Goal: Task Accomplishment & Management: Manage account settings

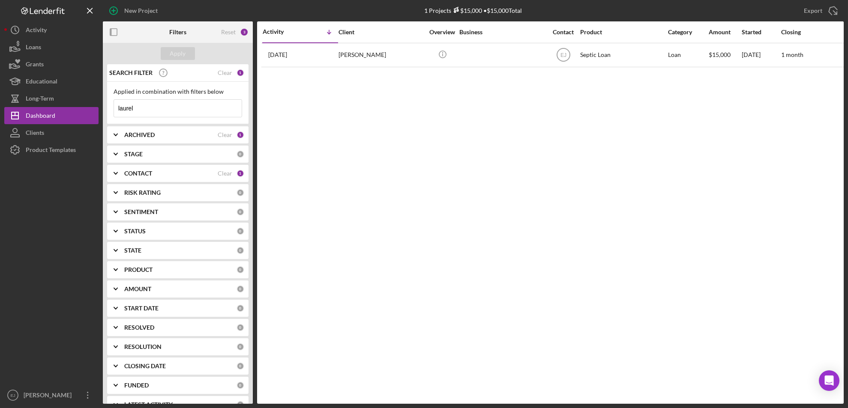
click at [174, 109] on input "laurel" at bounding box center [178, 108] width 128 height 17
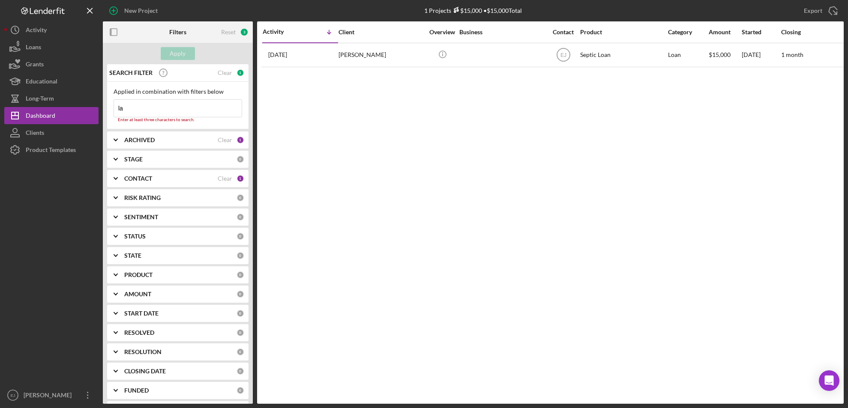
type input "l"
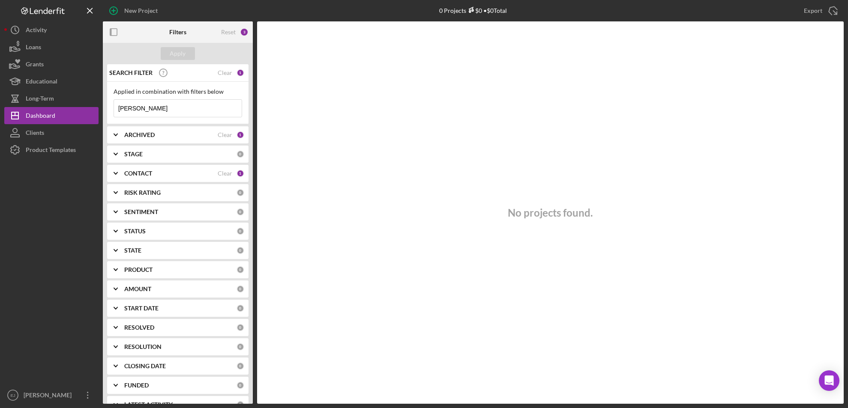
type input "[PERSON_NAME]"
click at [120, 167] on icon "Icon/Expander" at bounding box center [115, 173] width 21 height 21
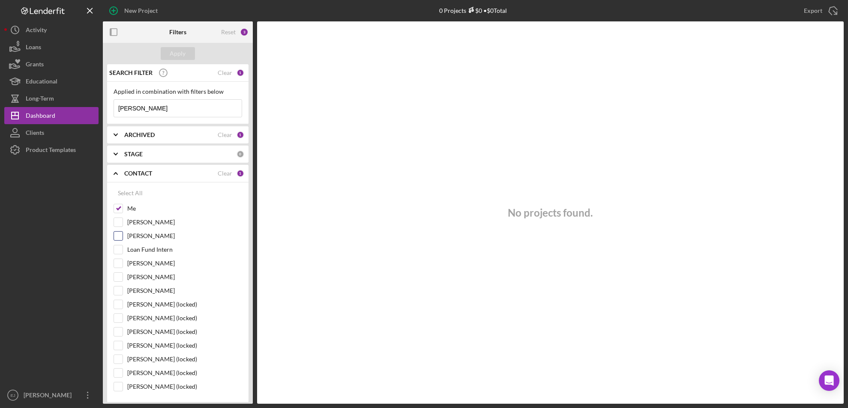
click at [117, 237] on input "[PERSON_NAME]" at bounding box center [118, 236] width 9 height 9
checkbox input "true"
click at [185, 49] on button "Apply" at bounding box center [178, 53] width 34 height 13
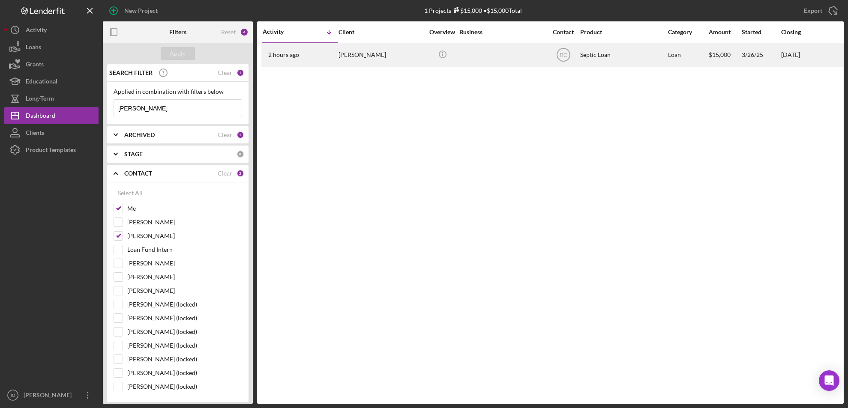
click at [365, 63] on div "Keshia Nickens" at bounding box center [381, 55] width 86 height 23
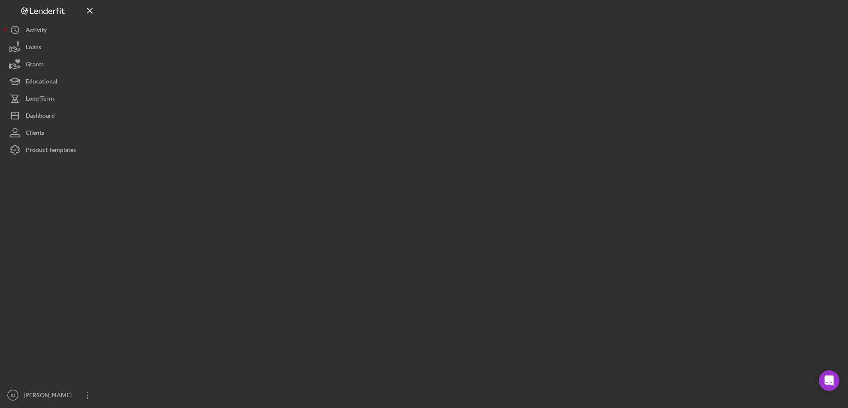
click at [365, 63] on div at bounding box center [473, 202] width 741 height 404
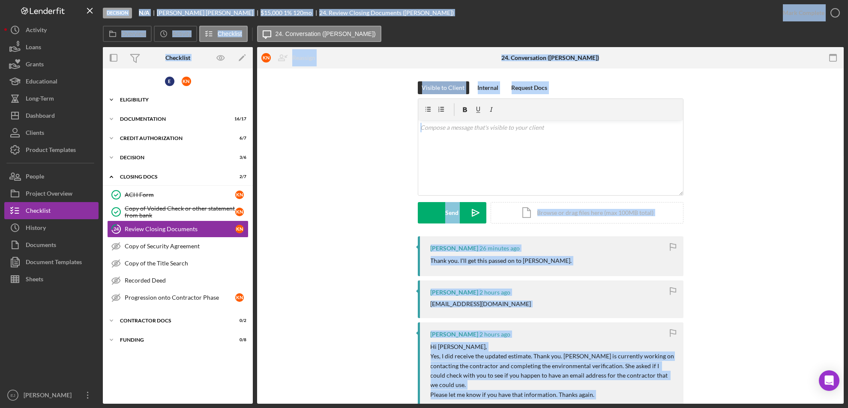
click at [116, 99] on icon "Icon/Expander" at bounding box center [111, 99] width 17 height 17
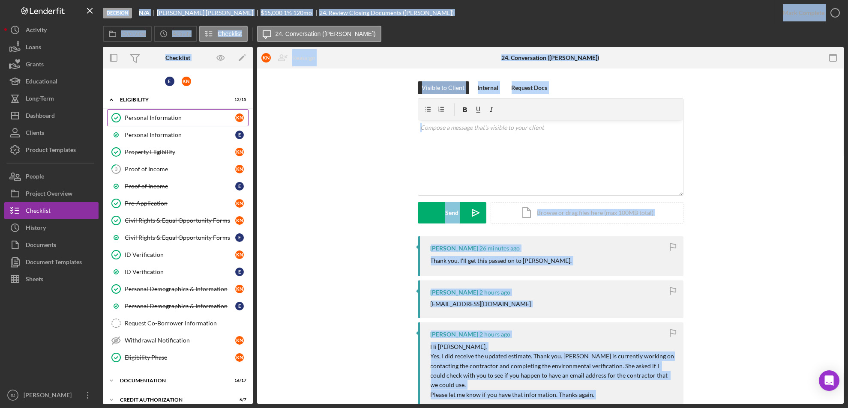
click at [169, 119] on div "Personal Information" at bounding box center [180, 117] width 111 height 7
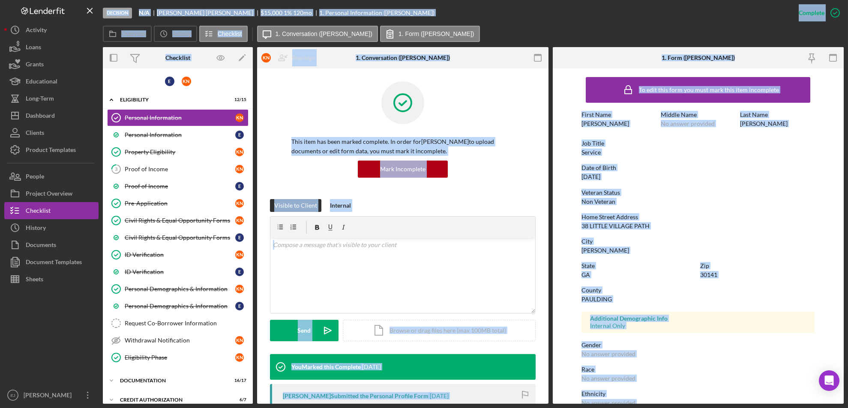
click at [696, 194] on div "Veteran Status" at bounding box center [697, 192] width 233 height 7
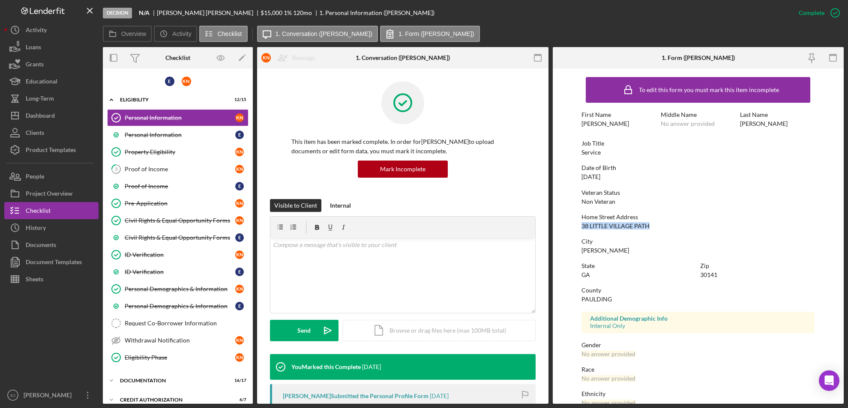
drag, startPoint x: 574, startPoint y: 228, endPoint x: 657, endPoint y: 224, distance: 83.2
click at [657, 224] on form "To edit this form you must mark this item incomplete First Name Keshia Middle N…" at bounding box center [698, 236] width 291 height 335
copy div "38 LITTLE VILLAGE PATH"
click at [18, 395] on circle "button" at bounding box center [13, 395] width 10 height 10
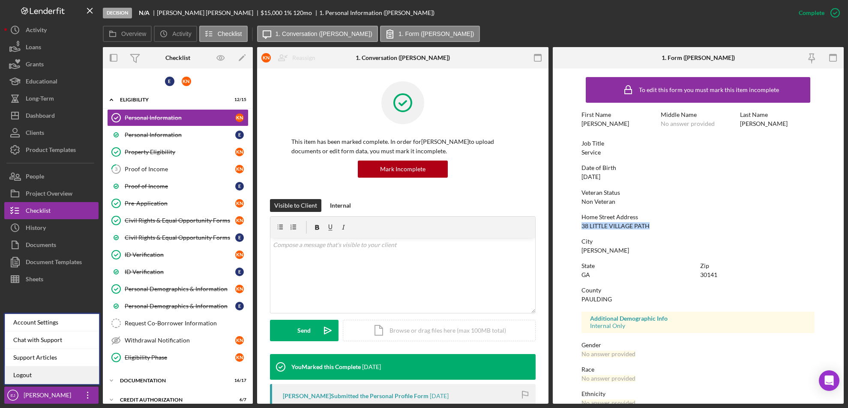
click at [31, 377] on link "Logout" at bounding box center [52, 376] width 94 height 18
